Goal: Information Seeking & Learning: Learn about a topic

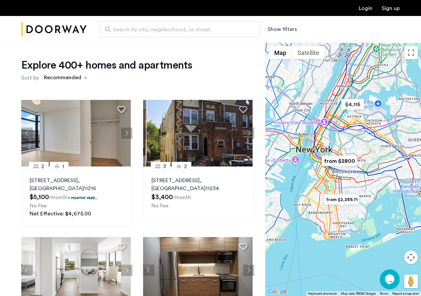
click at [137, 26] on span "Search by city, neighborhood, or street." at bounding box center [177, 30] width 128 height 8
click at [137, 26] on input "Search by city, neighborhood, or street." at bounding box center [180, 29] width 160 height 16
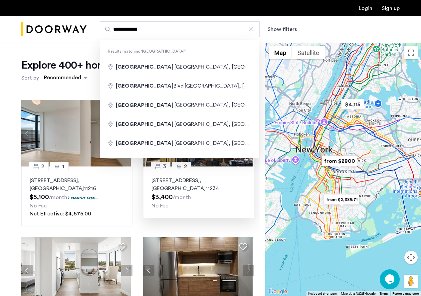
type input "**********"
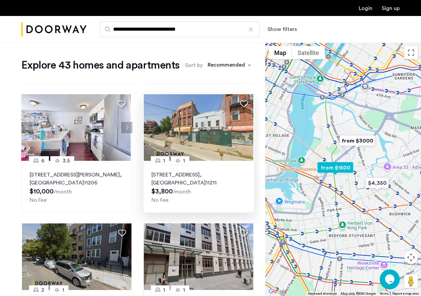
scroll to position [133, 0]
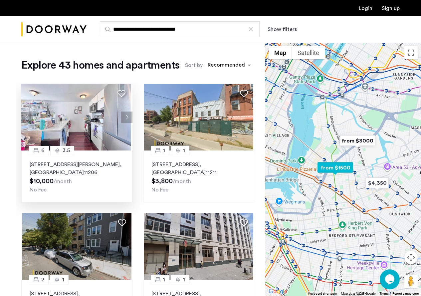
click at [64, 163] on p "16 Meserole Street, Unit PH, Brooklyn , NY 11206" at bounding box center [77, 169] width 95 height 16
click at [124, 115] on button "Next apartment" at bounding box center [126, 117] width 11 height 11
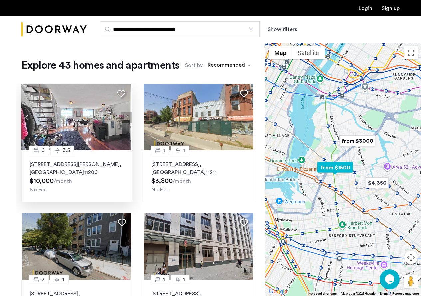
click at [77, 115] on img at bounding box center [76, 117] width 110 height 67
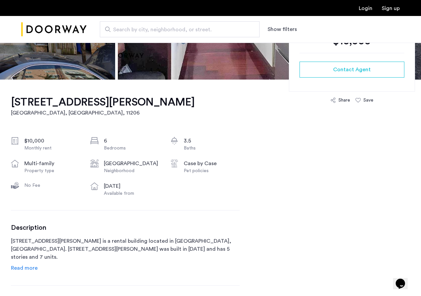
scroll to position [200, 0]
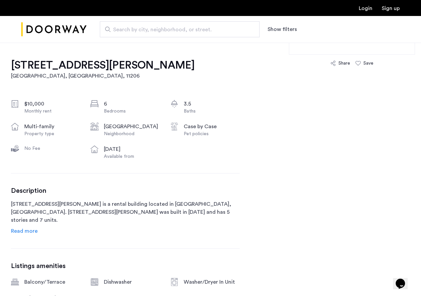
click at [26, 231] on span "Read more" at bounding box center [24, 230] width 27 height 5
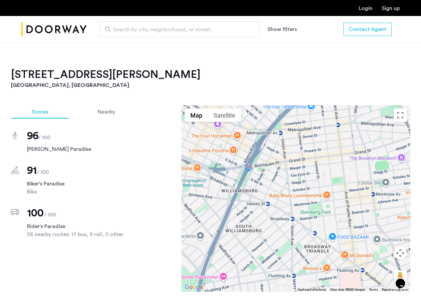
scroll to position [766, 0]
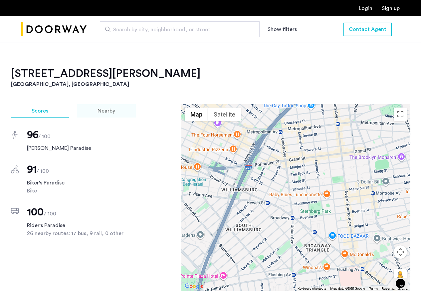
click at [102, 108] on span "Nearby" at bounding box center [107, 110] width 18 height 5
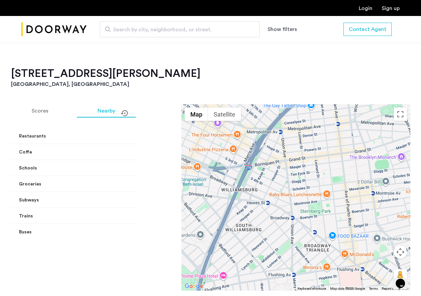
click at [125, 176] on mat-expansion-panel-header "Groceries" at bounding box center [94, 184] width 166 height 16
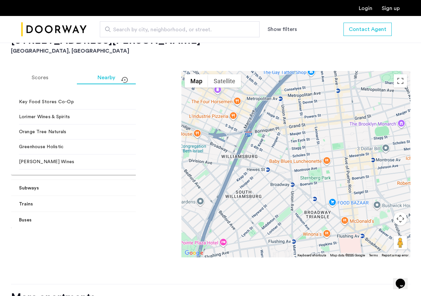
scroll to position [833, 0]
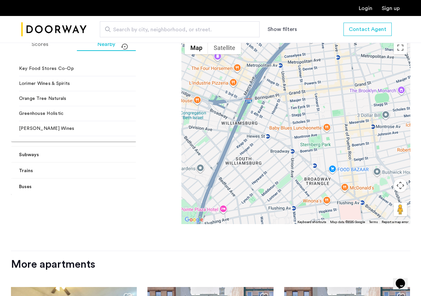
click at [122, 152] on span "Subways" at bounding box center [93, 155] width 148 height 7
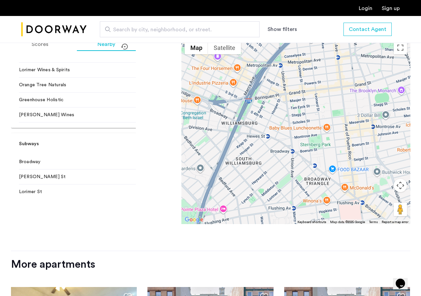
scroll to position [163, 0]
click at [121, 141] on span "Subways" at bounding box center [93, 144] width 148 height 7
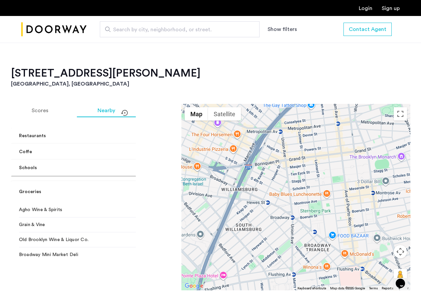
scroll to position [766, 0]
click at [166, 133] on span at bounding box center [167, 136] width 3 height 7
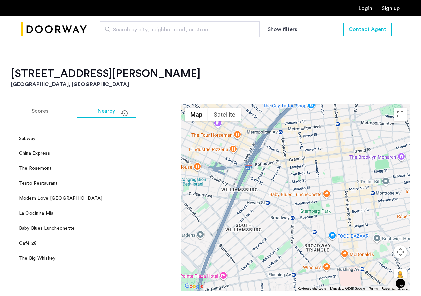
scroll to position [67, 0]
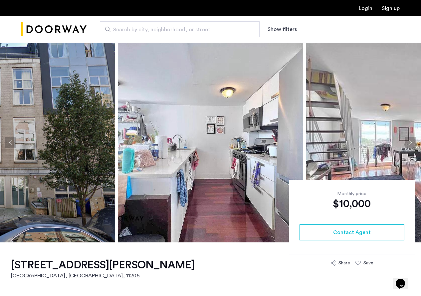
click at [412, 141] on button "Next apartment" at bounding box center [410, 142] width 11 height 11
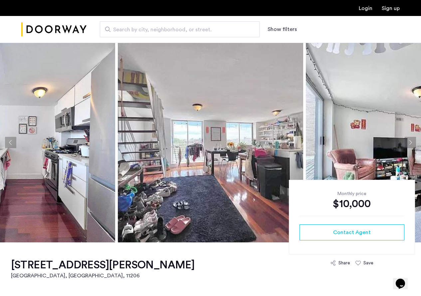
click at [408, 143] on button "Next apartment" at bounding box center [410, 142] width 11 height 11
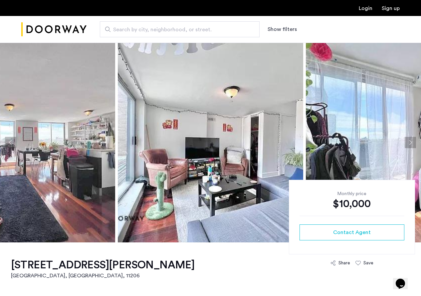
click at [408, 143] on button "Next apartment" at bounding box center [410, 142] width 11 height 11
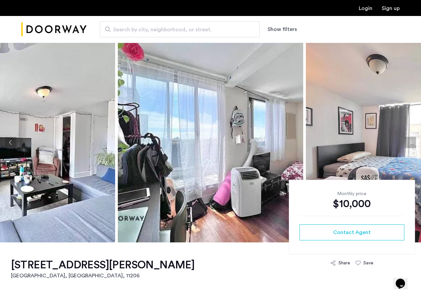
click at [409, 142] on button "Next apartment" at bounding box center [410, 142] width 11 height 11
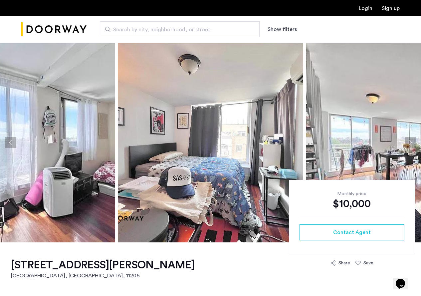
click at [409, 143] on button "Next apartment" at bounding box center [410, 142] width 11 height 11
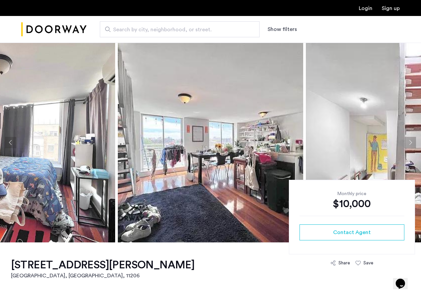
click at [409, 143] on button "Next apartment" at bounding box center [410, 142] width 11 height 11
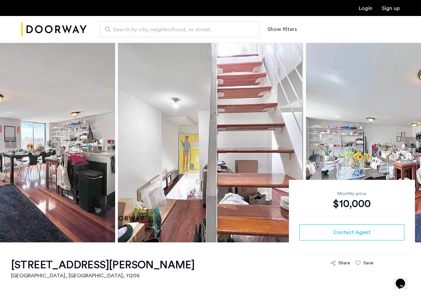
click at [412, 146] on button "Next apartment" at bounding box center [410, 142] width 11 height 11
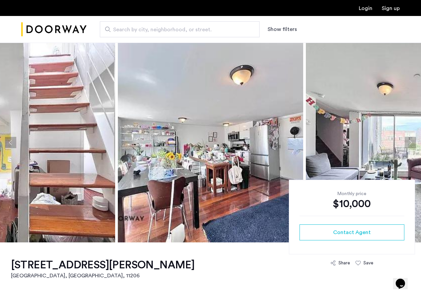
click at [411, 146] on button "Next apartment" at bounding box center [410, 142] width 11 height 11
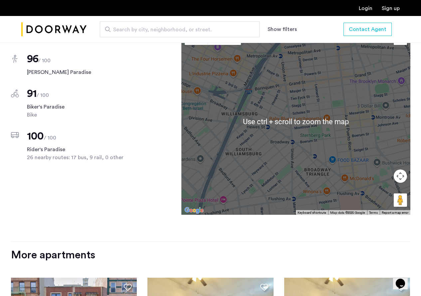
scroll to position [643, 0]
